Goal: Information Seeking & Learning: Learn about a topic

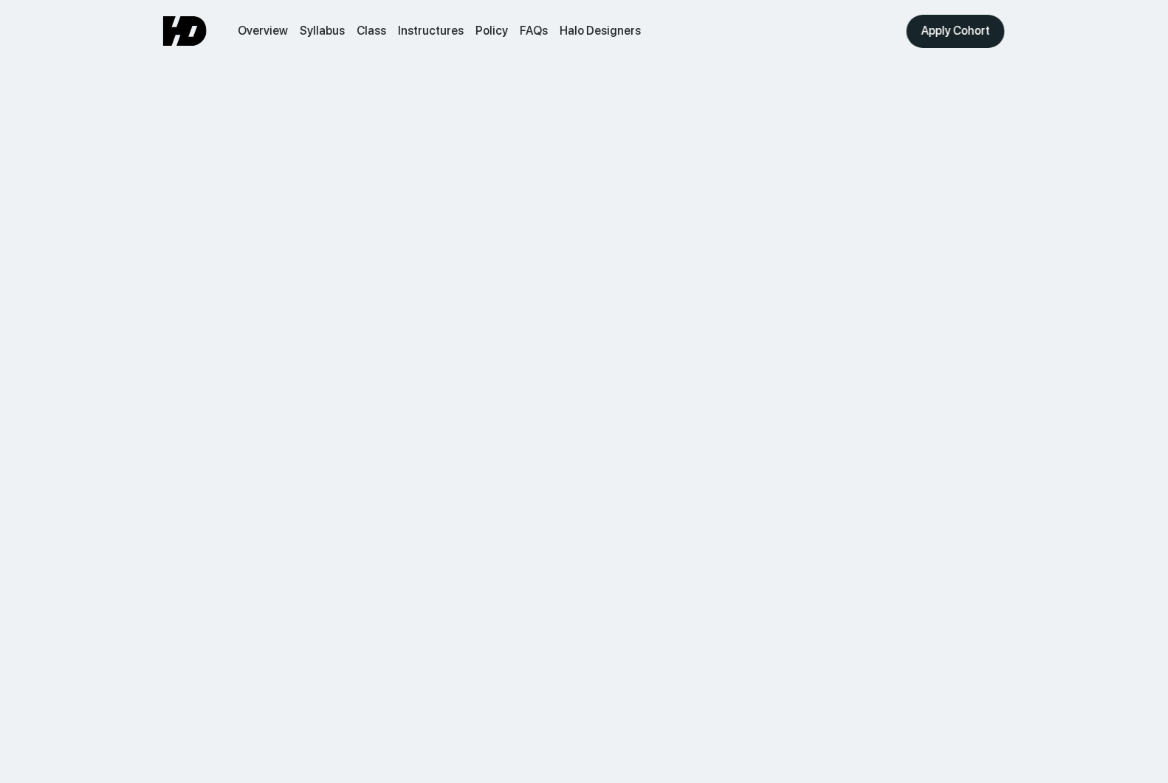
scroll to position [5386, 0]
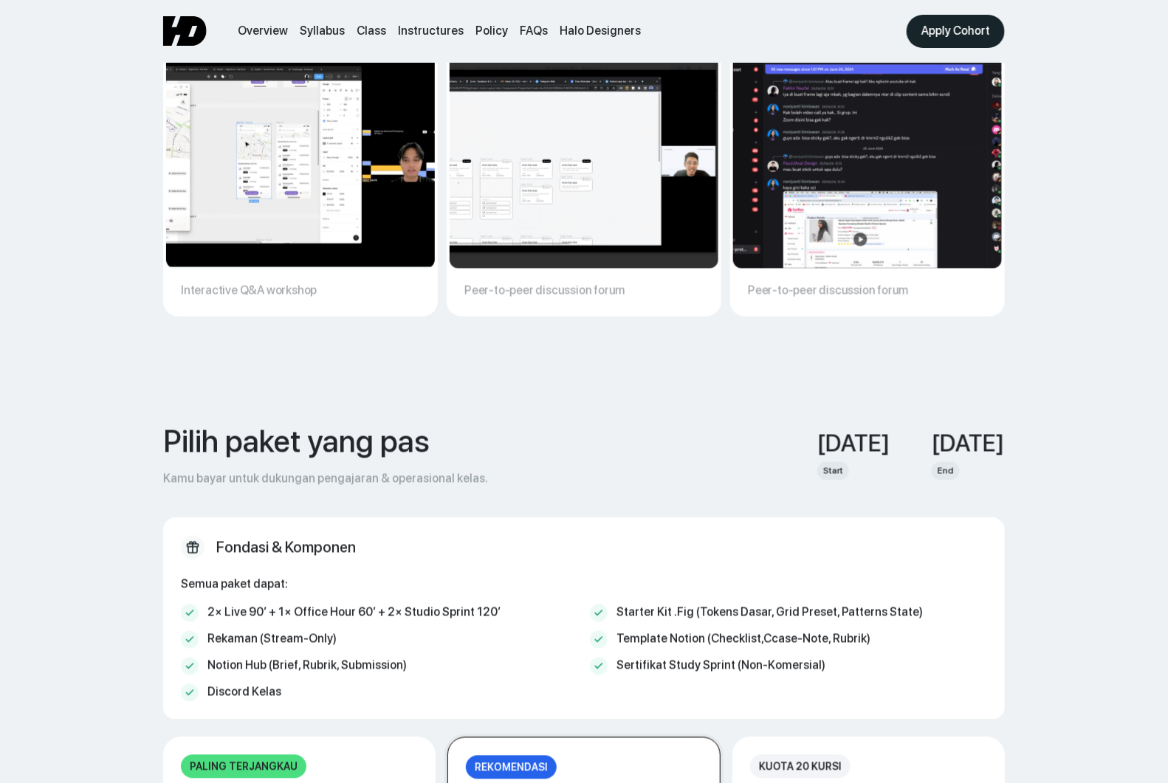
click at [221, 178] on img at bounding box center [300, 157] width 269 height 221
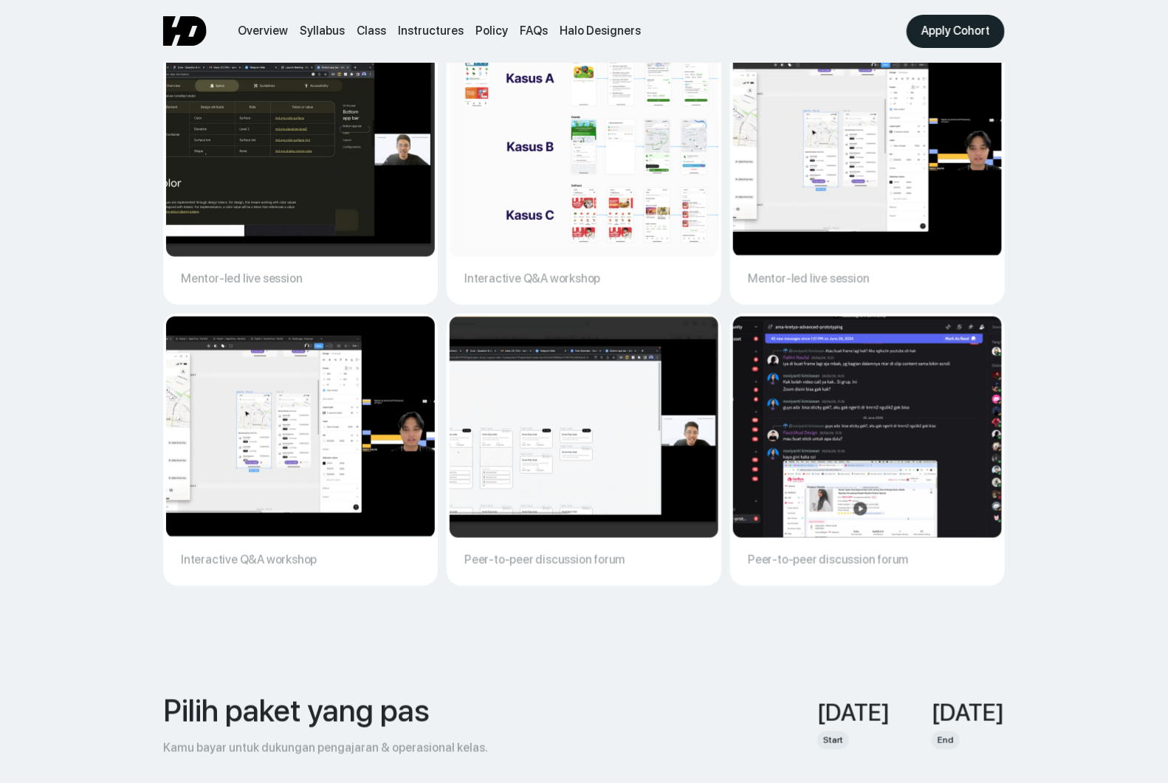
scroll to position [5096, 0]
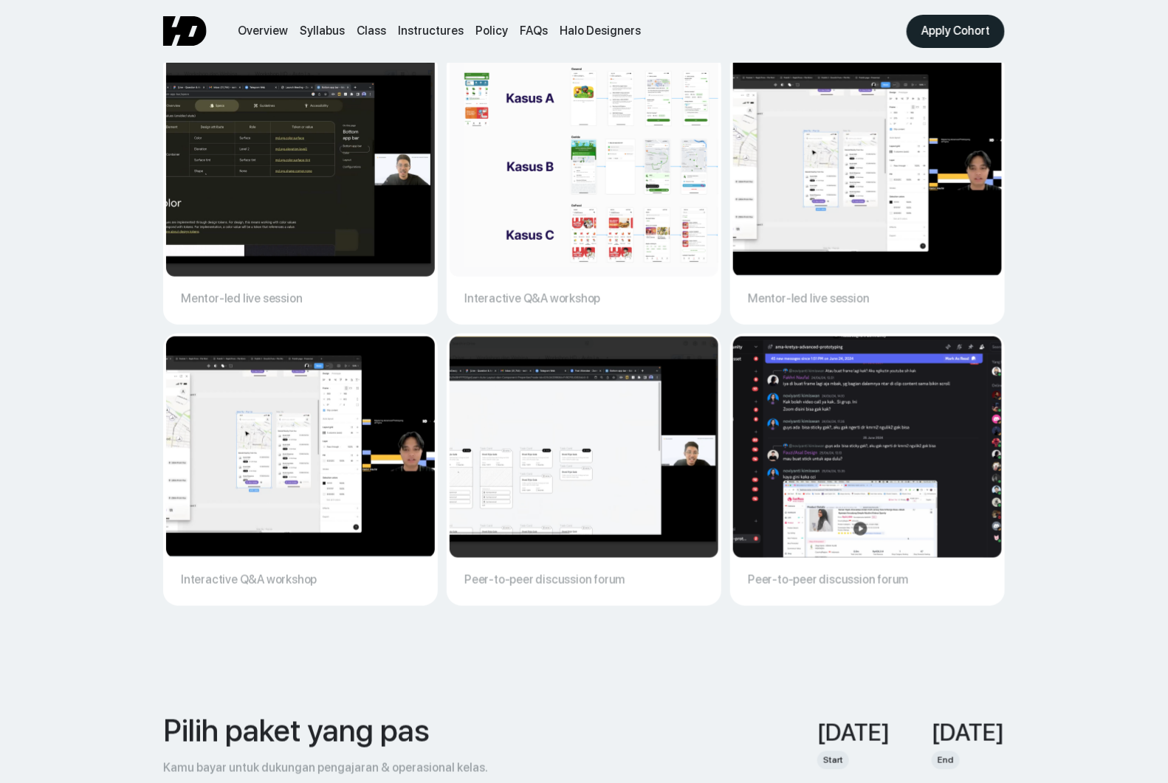
click at [245, 148] on img at bounding box center [300, 165] width 269 height 221
click at [569, 167] on img at bounding box center [584, 165] width 269 height 221
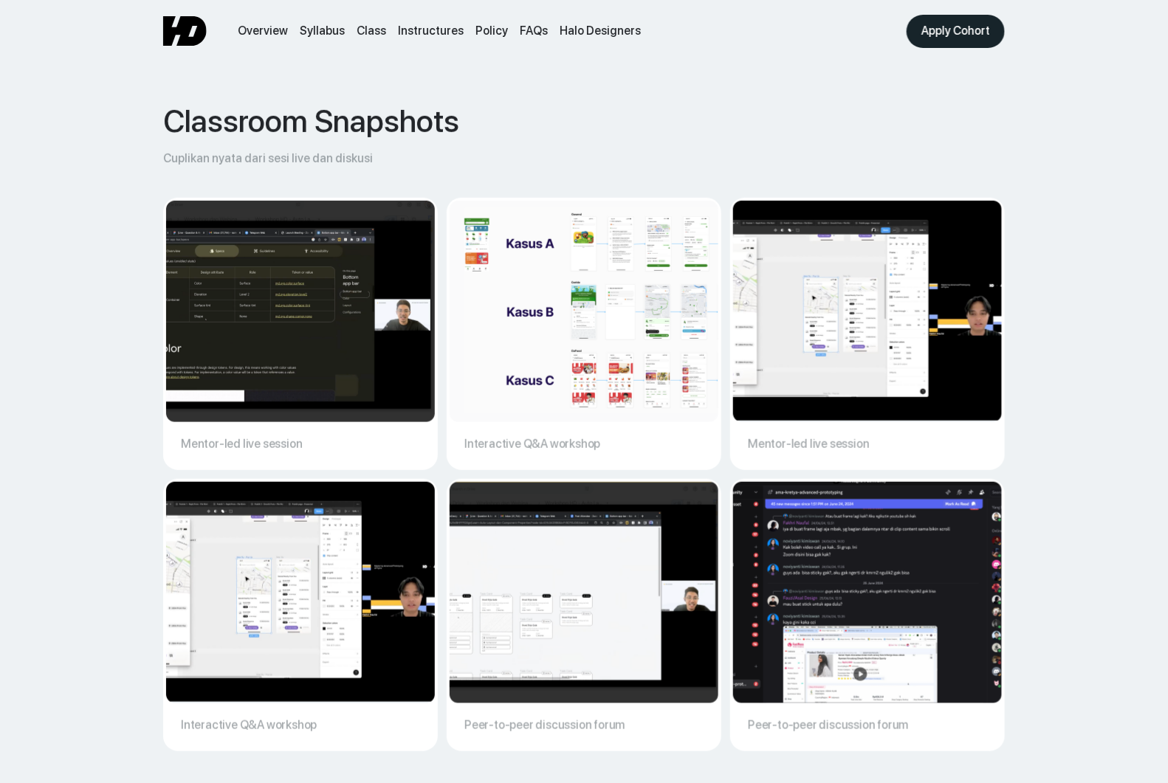
scroll to position [4934, 0]
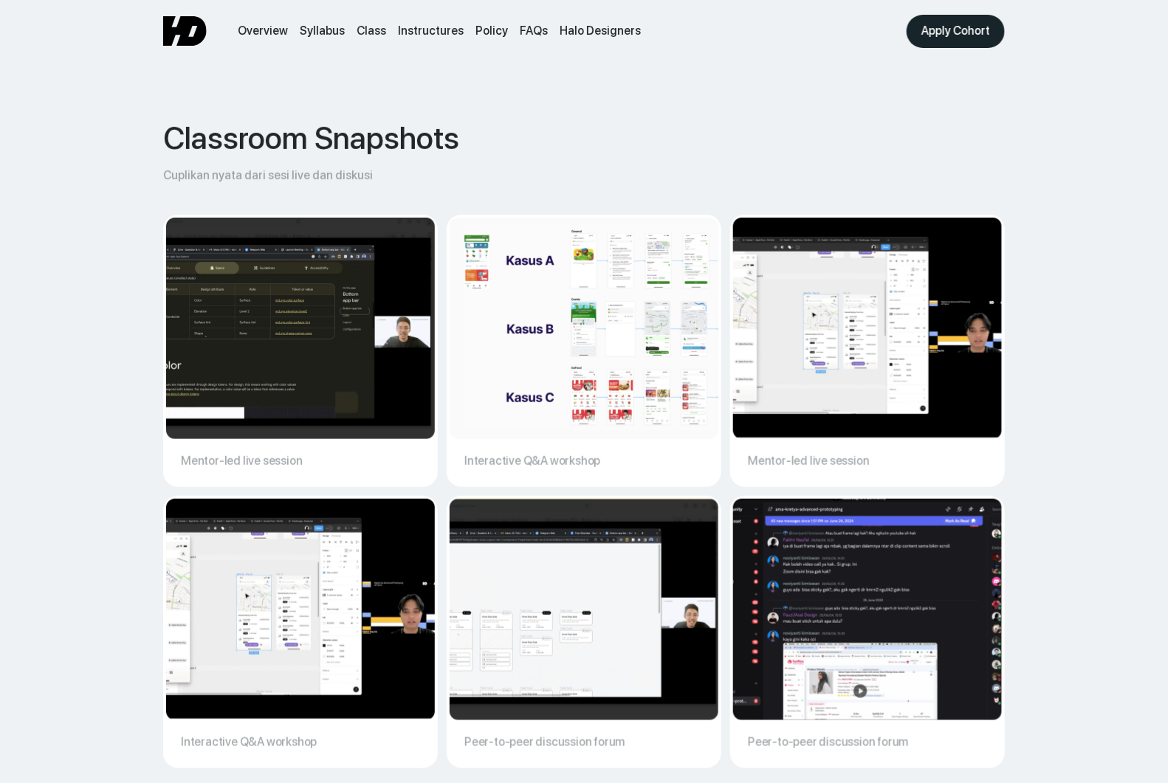
click at [569, 273] on img at bounding box center [584, 328] width 269 height 221
click at [529, 599] on img at bounding box center [584, 609] width 269 height 221
click at [569, 622] on img at bounding box center [867, 609] width 269 height 221
click at [306, 358] on img at bounding box center [300, 328] width 269 height 221
click at [190, 562] on img at bounding box center [300, 609] width 269 height 221
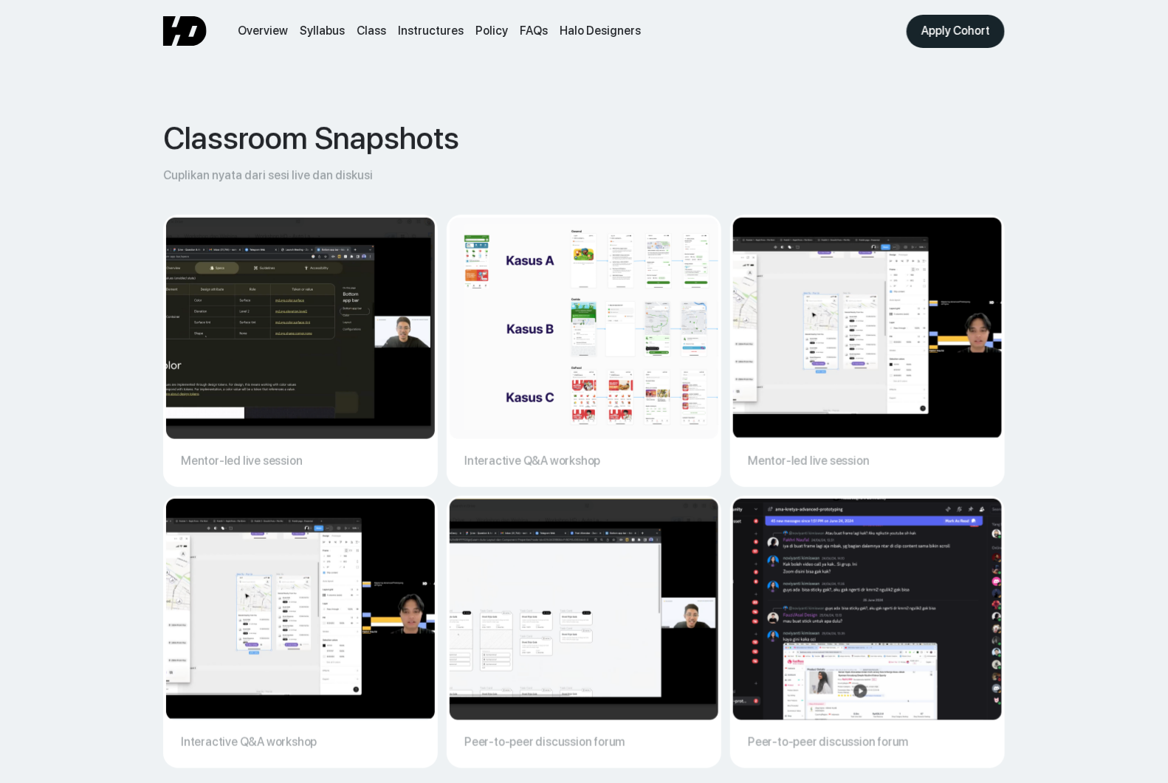
click at [481, 328] on img at bounding box center [584, 328] width 269 height 221
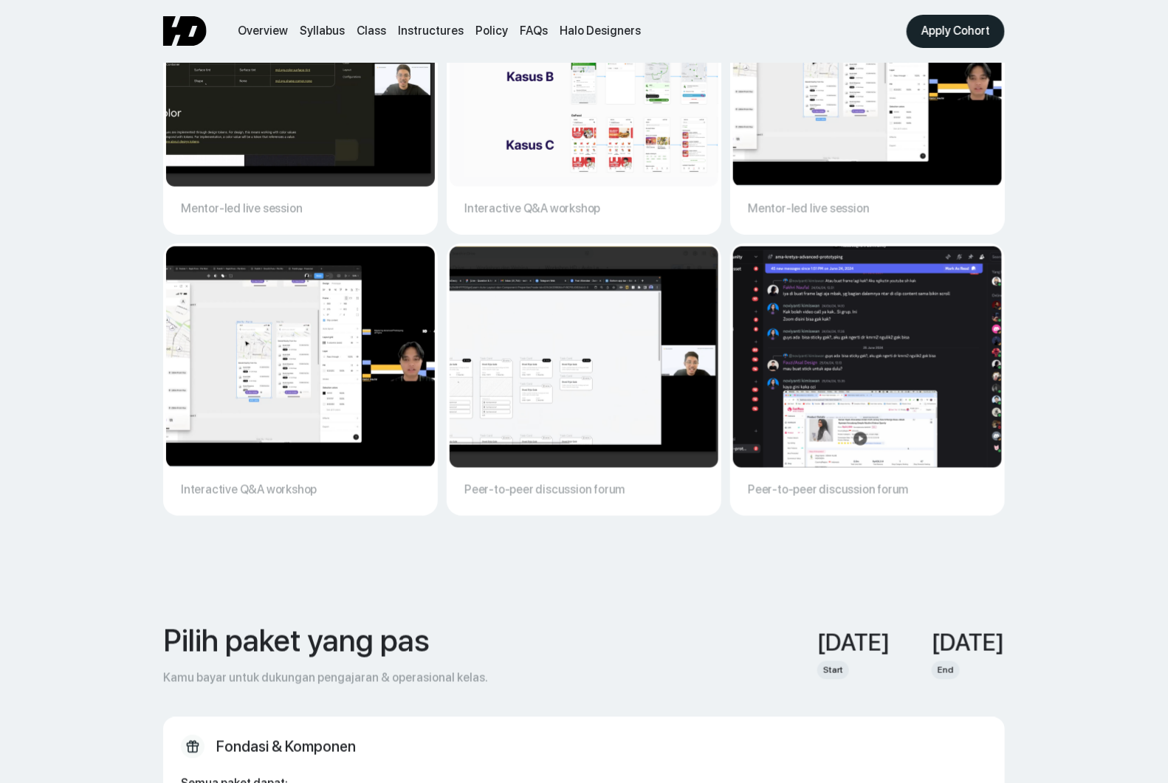
scroll to position [5185, 0]
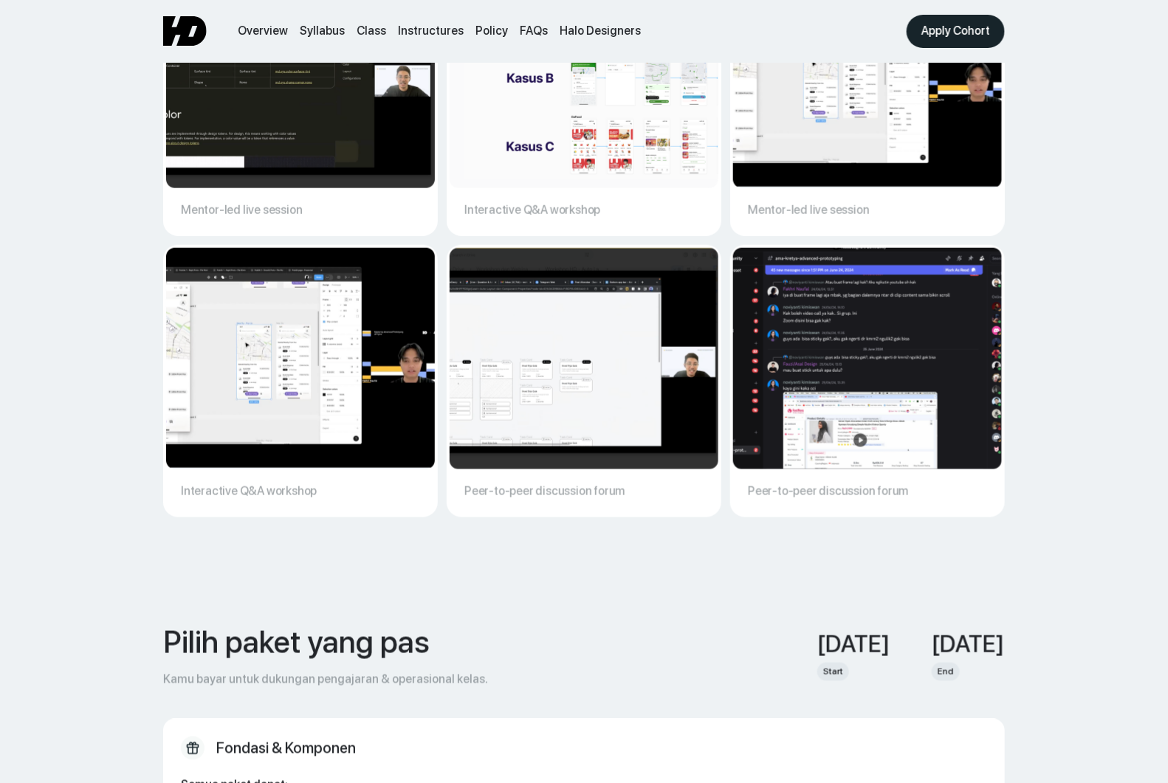
click at [343, 386] on img at bounding box center [300, 358] width 269 height 221
click at [272, 336] on img at bounding box center [300, 358] width 269 height 221
click at [141, 365] on div "Classroom Snapshots Cuplikan nyata dari sesi live dan diskusi Mentor-led live s…" at bounding box center [584, 192] width 930 height 755
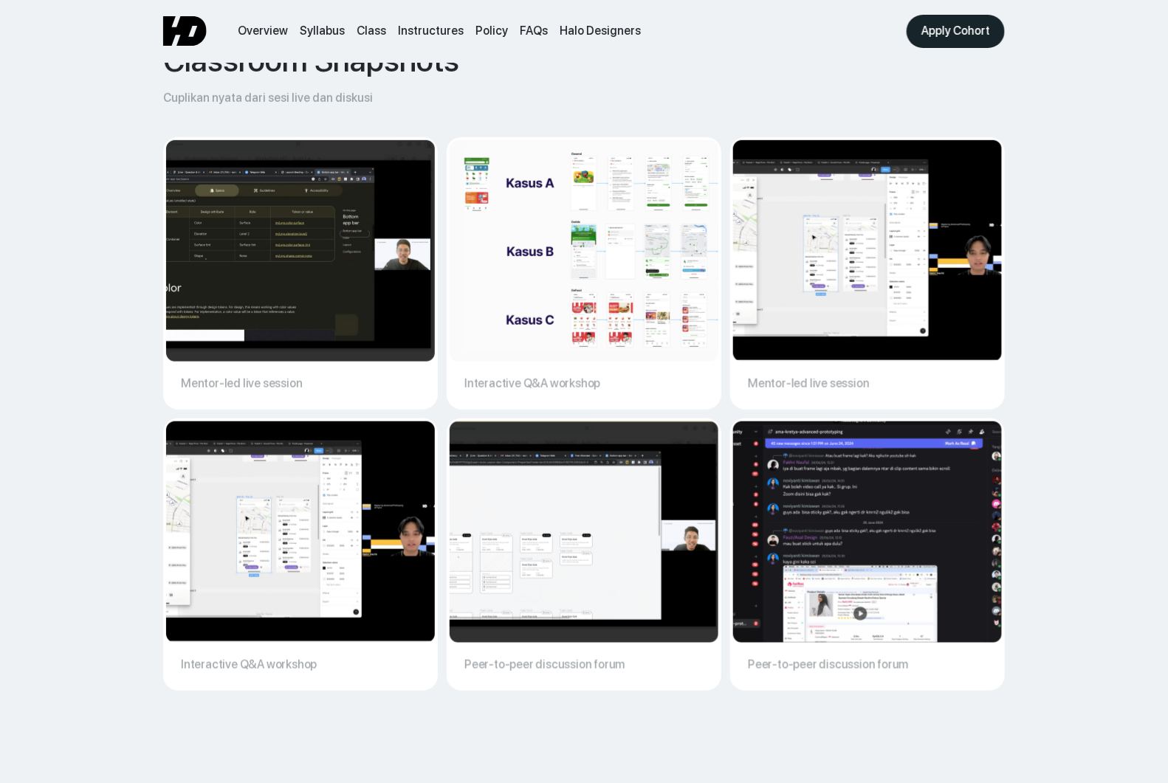
scroll to position [4995, 0]
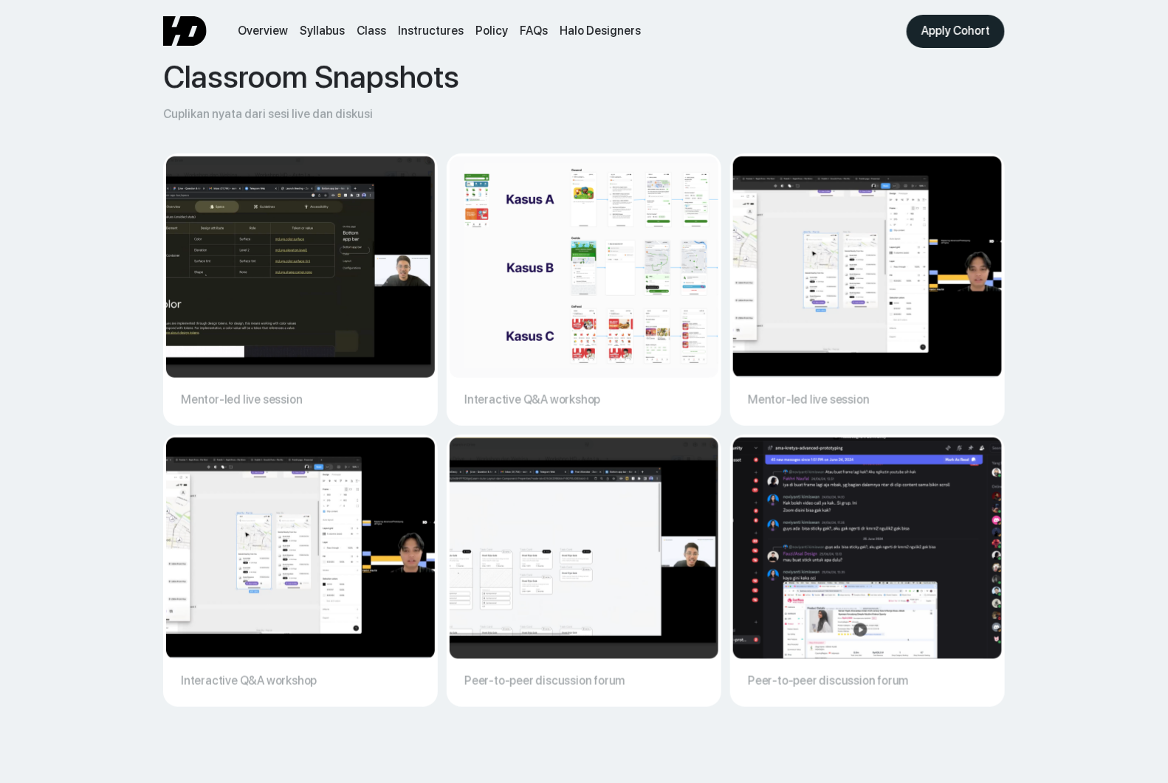
click at [324, 520] on img at bounding box center [300, 548] width 269 height 221
click at [149, 382] on div "Classroom Snapshots Cuplikan nyata dari sesi live dan diskusi Mentor-led live s…" at bounding box center [584, 382] width 930 height 755
